Goal: Task Accomplishment & Management: Complete application form

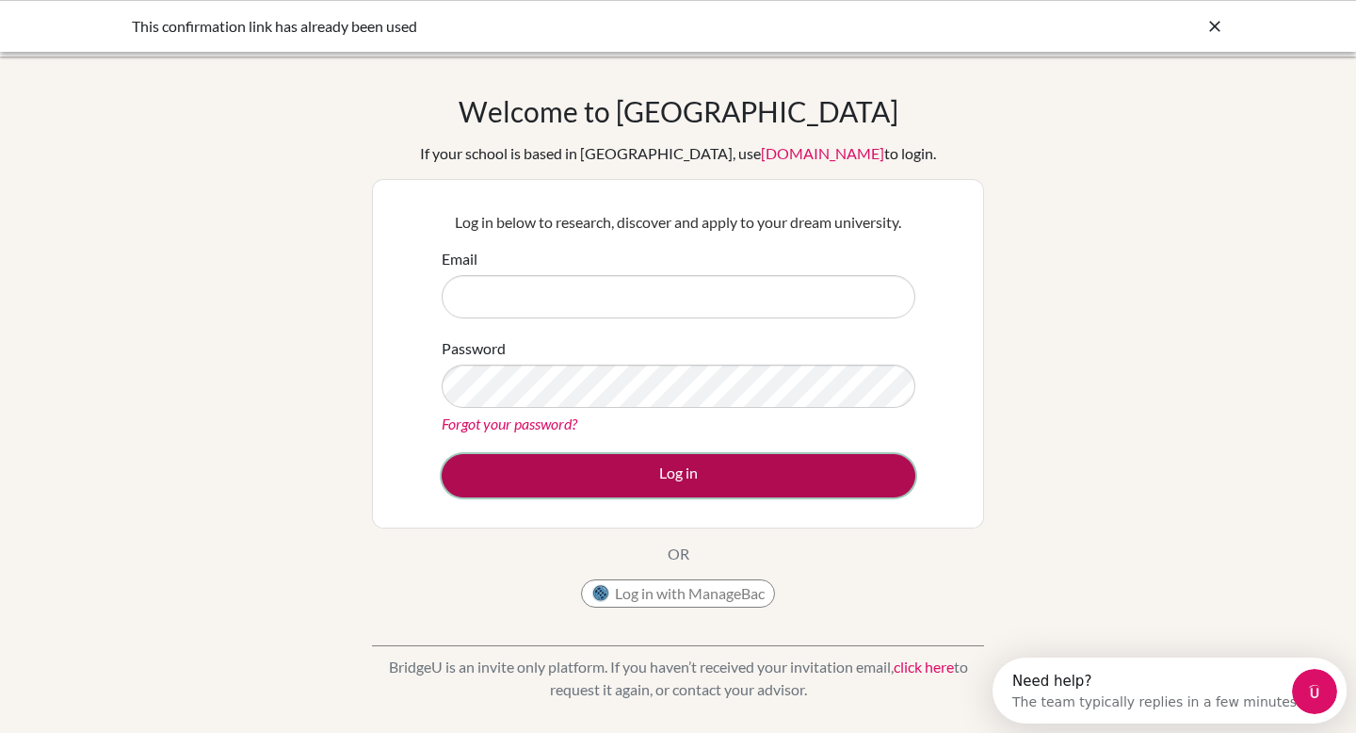
click at [615, 486] on button "Log in" at bounding box center [679, 475] width 474 height 43
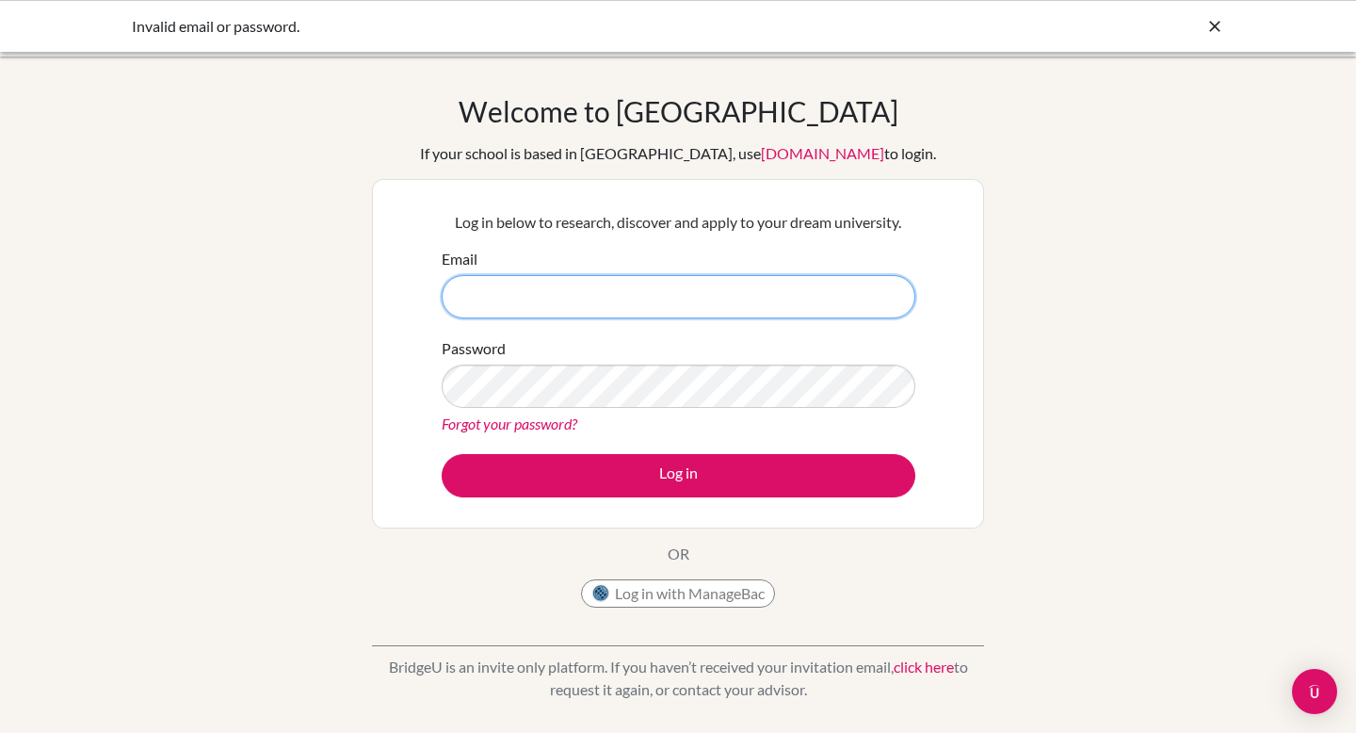
type input "[EMAIL_ADDRESS][DOMAIN_NAME]"
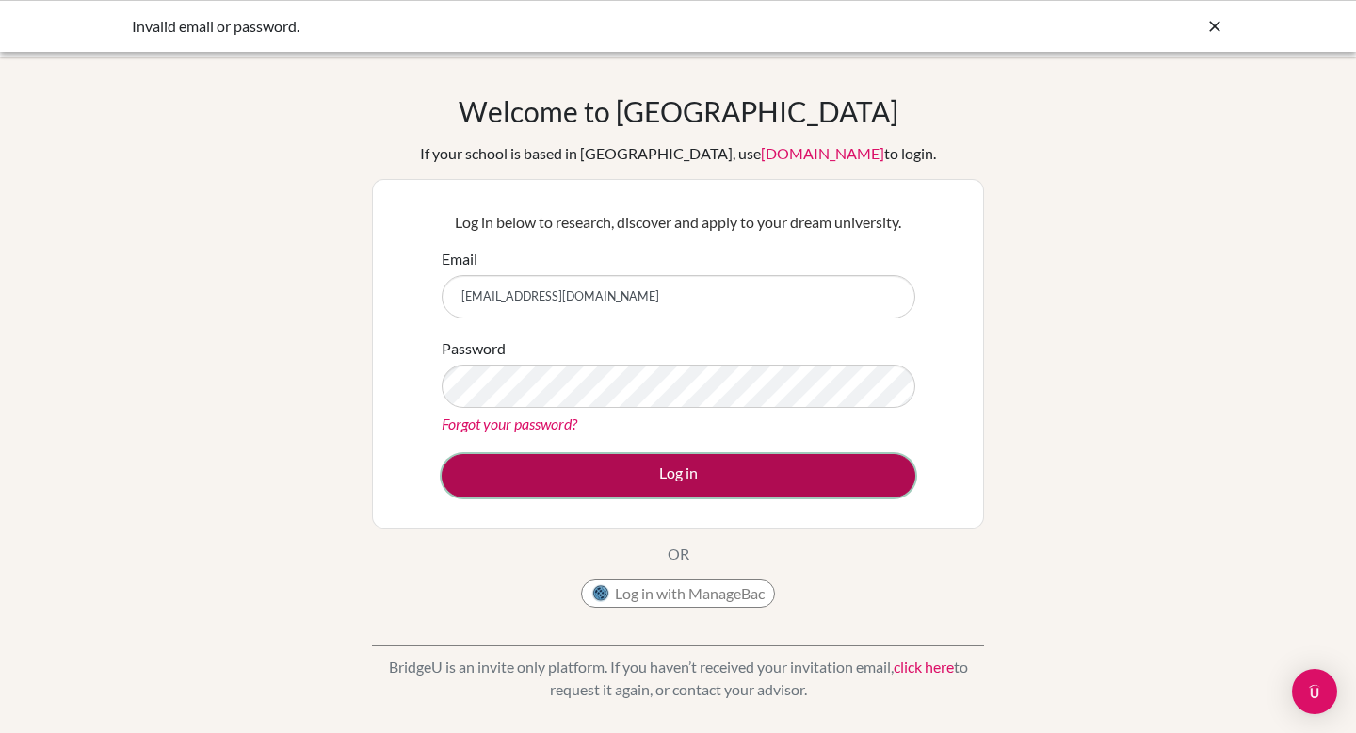
click at [584, 466] on button "Log in" at bounding box center [679, 475] width 474 height 43
